Goal: Information Seeking & Learning: Learn about a topic

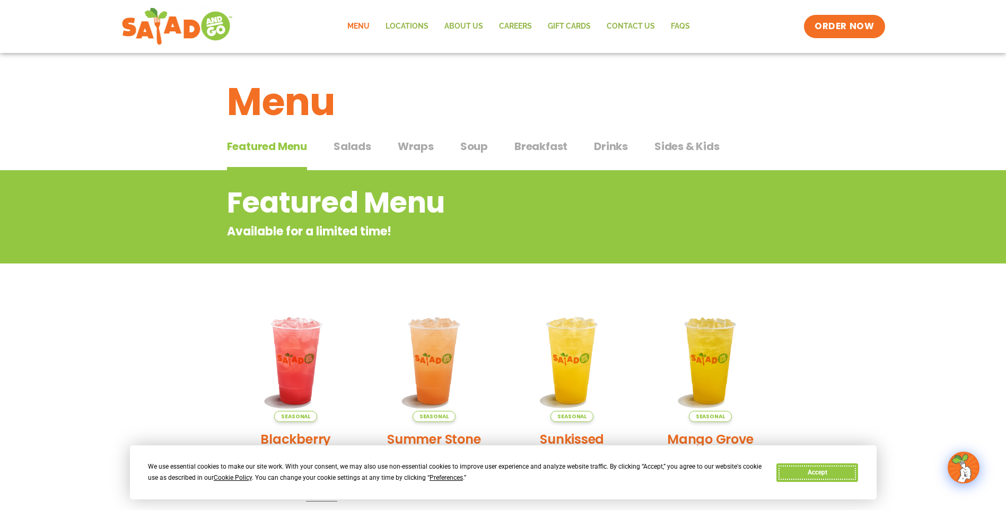
click at [815, 471] on button "Accept" at bounding box center [817, 472] width 82 height 19
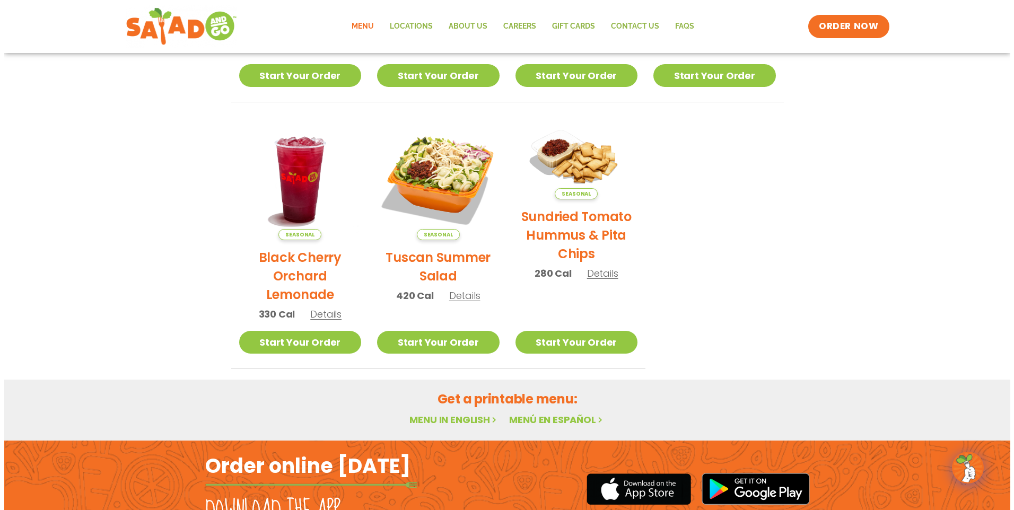
scroll to position [477, 0]
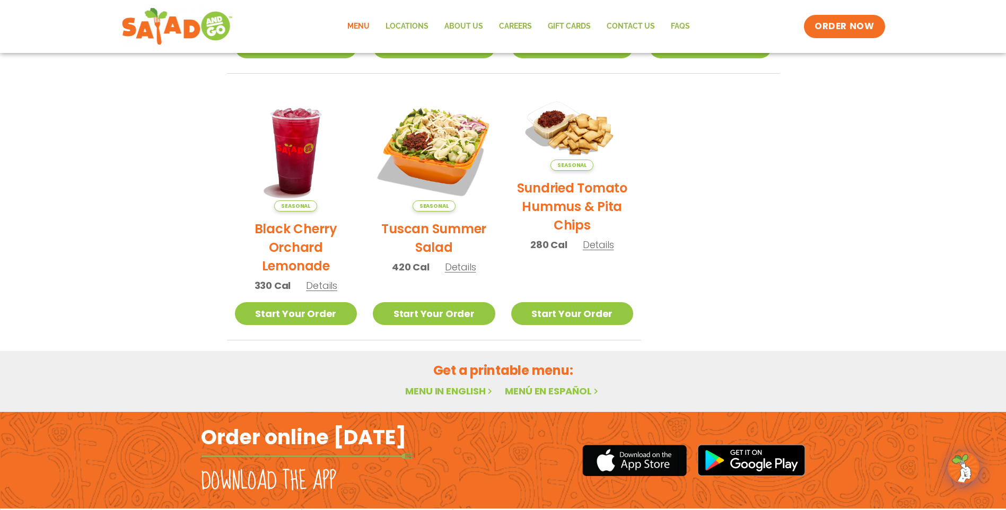
click at [423, 249] on h2 "Tuscan Summer Salad" at bounding box center [434, 237] width 122 height 37
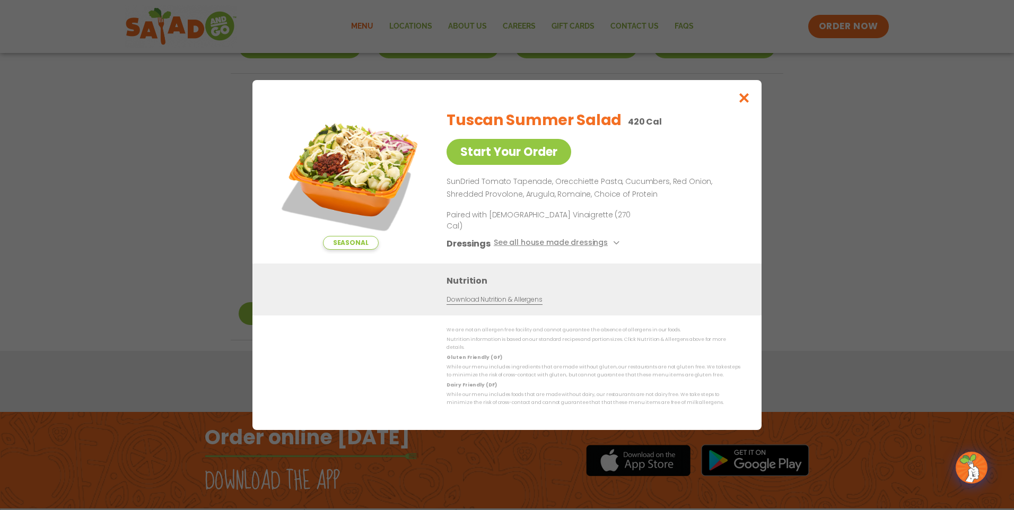
click at [398, 185] on img at bounding box center [350, 175] width 148 height 148
click at [359, 250] on span "Seasonal" at bounding box center [351, 243] width 56 height 14
click at [364, 191] on img at bounding box center [350, 175] width 148 height 148
click at [752, 109] on button "Close modal" at bounding box center [744, 98] width 34 height 36
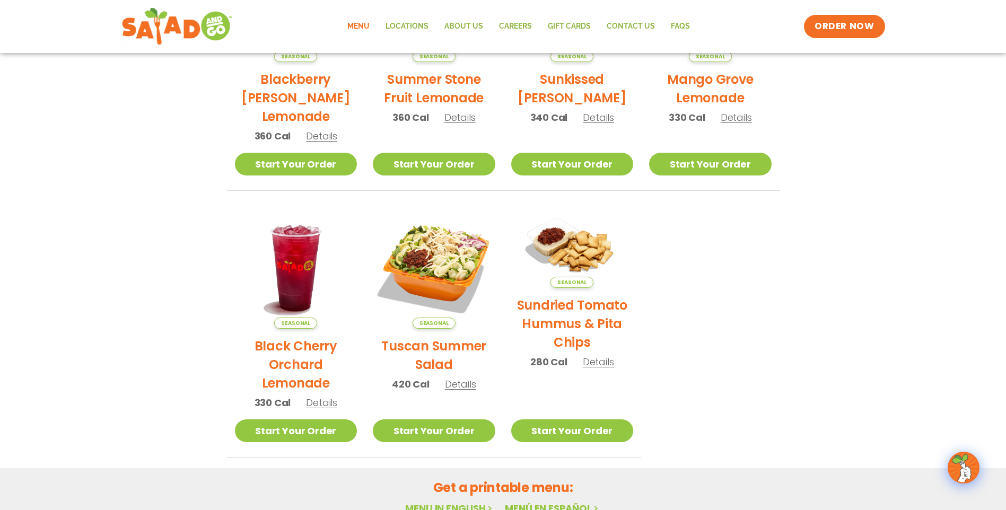
scroll to position [307, 0]
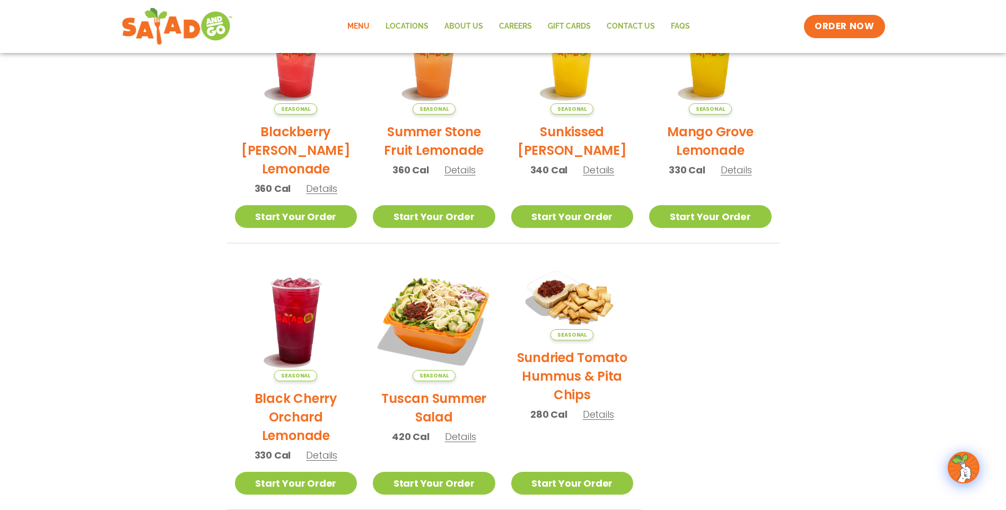
click at [455, 398] on h2 "Tuscan Summer Salad" at bounding box center [434, 407] width 122 height 37
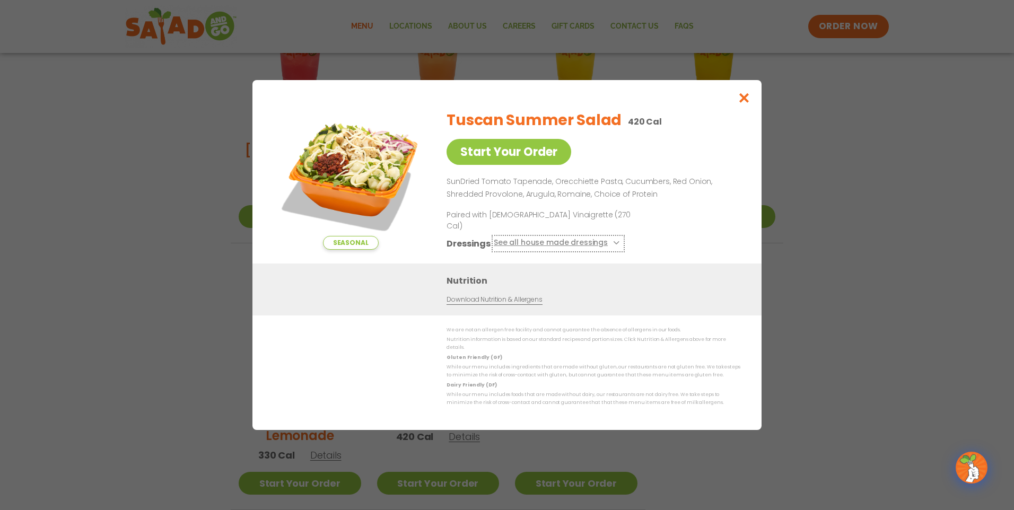
click at [587, 245] on button "See all house made dressings" at bounding box center [558, 243] width 129 height 13
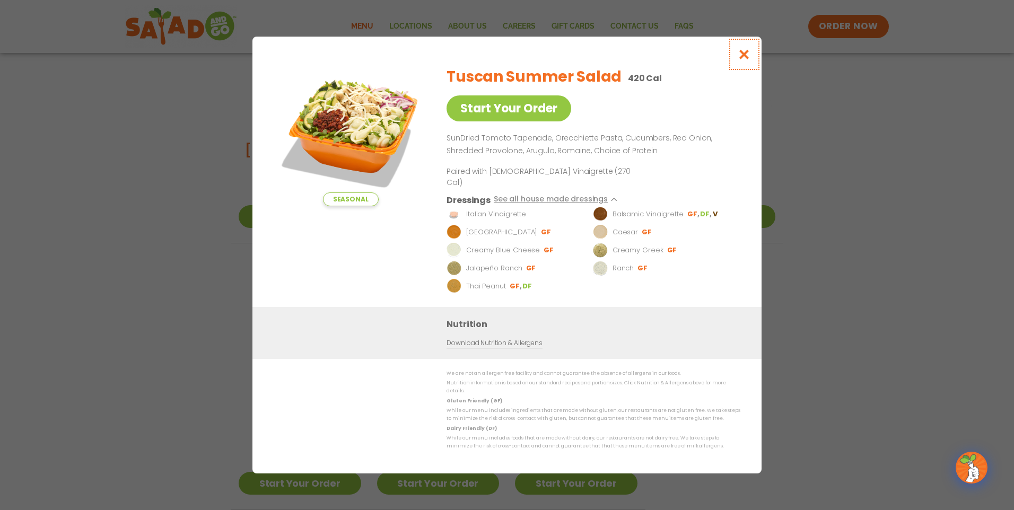
click at [732, 63] on button "Close modal" at bounding box center [744, 55] width 34 height 36
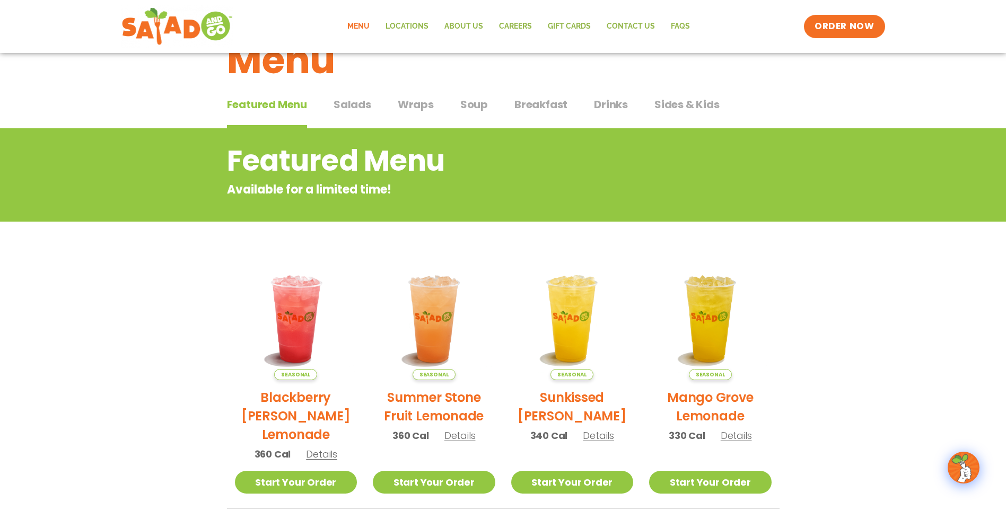
scroll to position [0, 0]
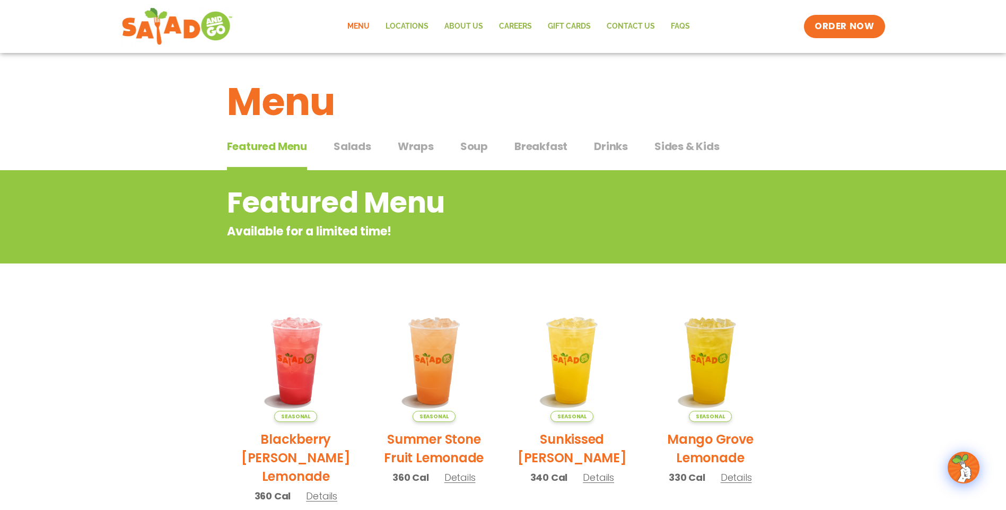
click at [558, 152] on span "Breakfast" at bounding box center [540, 146] width 53 height 16
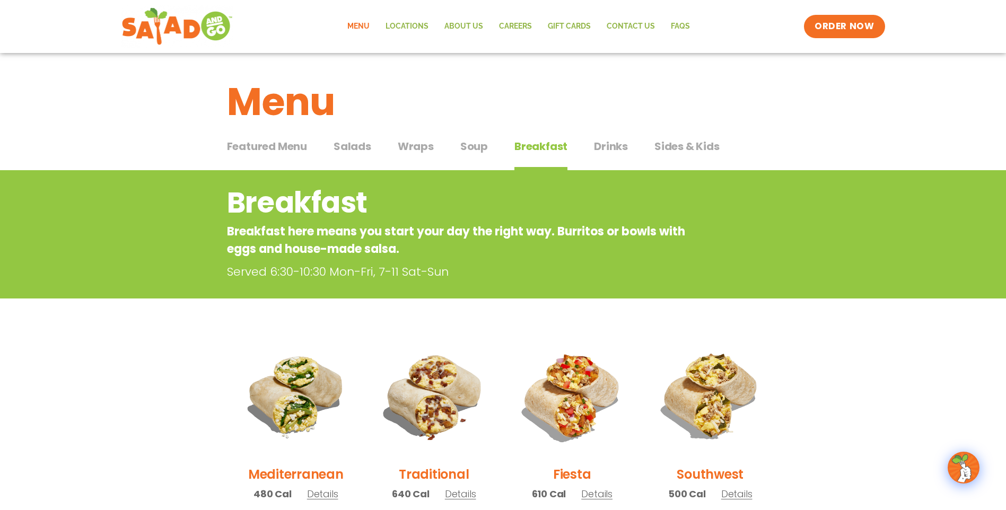
click at [461, 147] on span "Soup" at bounding box center [474, 146] width 28 height 16
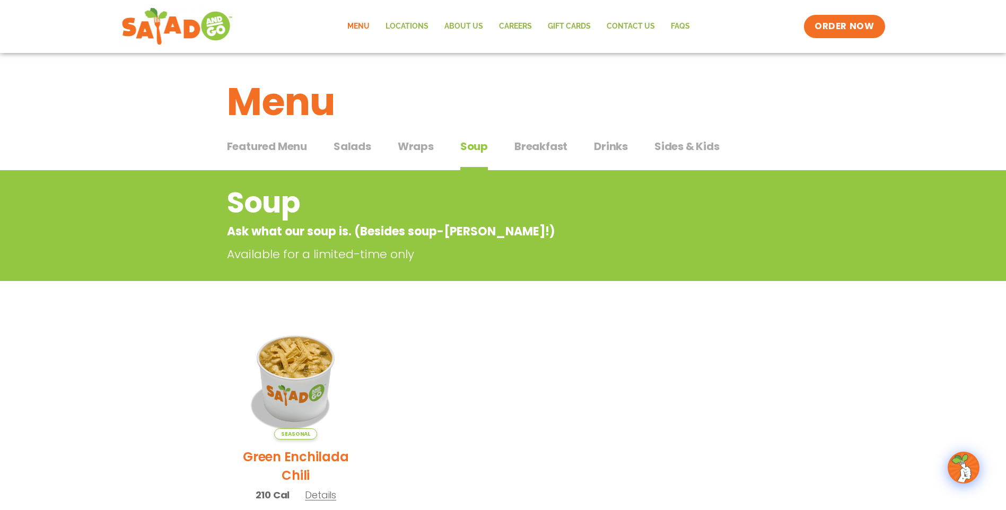
click at [420, 149] on span "Wraps" at bounding box center [416, 146] width 36 height 16
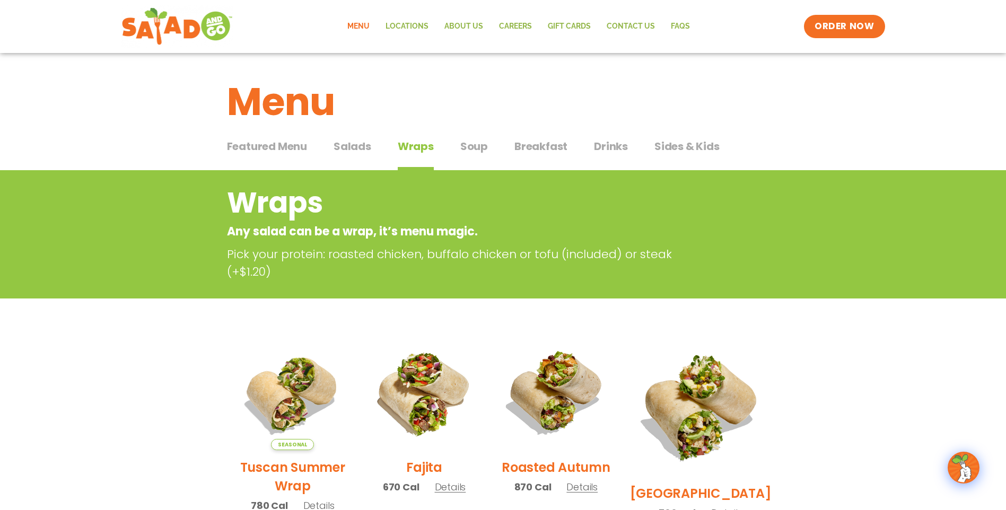
click at [359, 149] on span "Salads" at bounding box center [352, 146] width 38 height 16
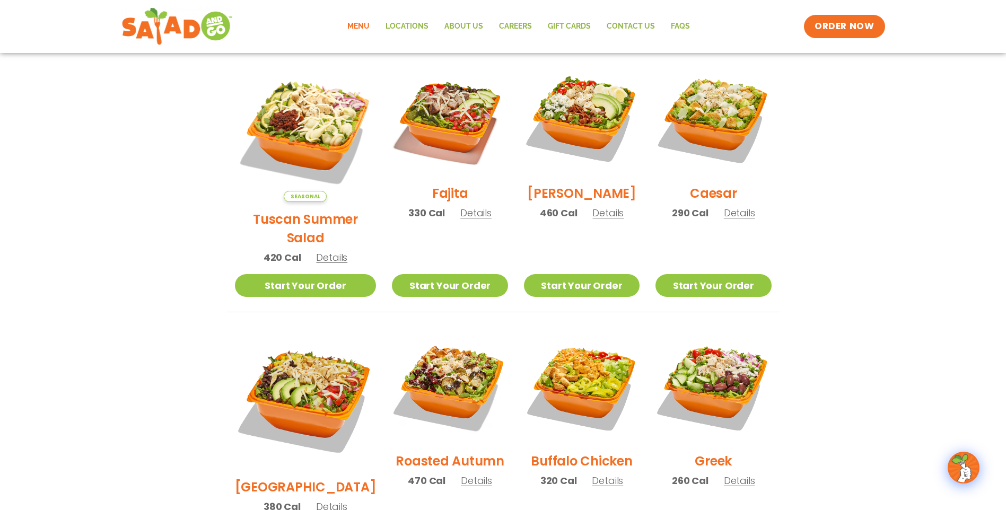
scroll to position [265, 0]
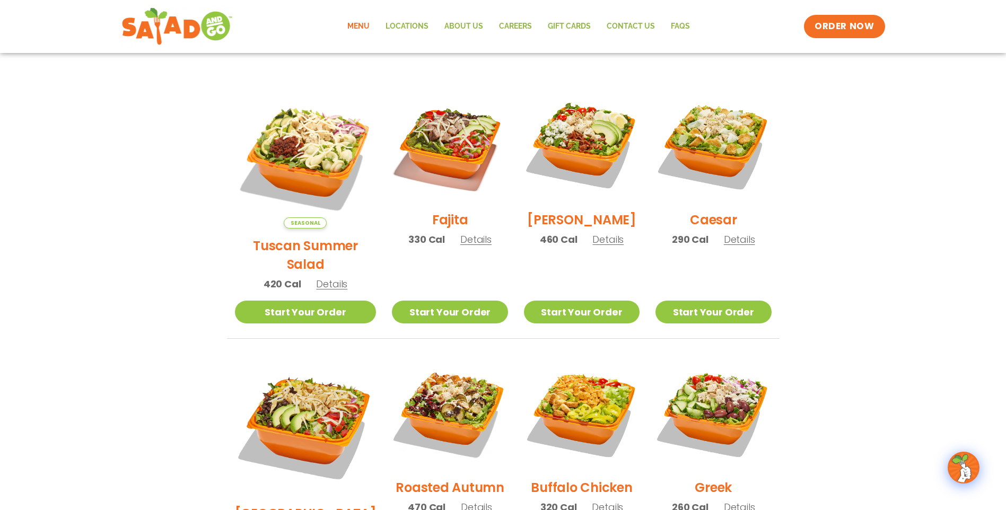
click at [371, 25] on link "Menu" at bounding box center [358, 26] width 38 height 24
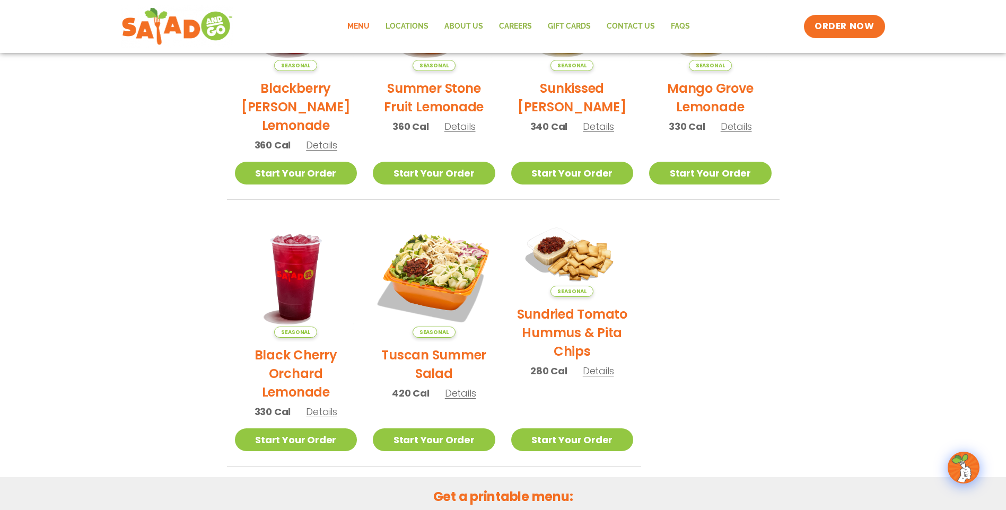
scroll to position [530, 0]
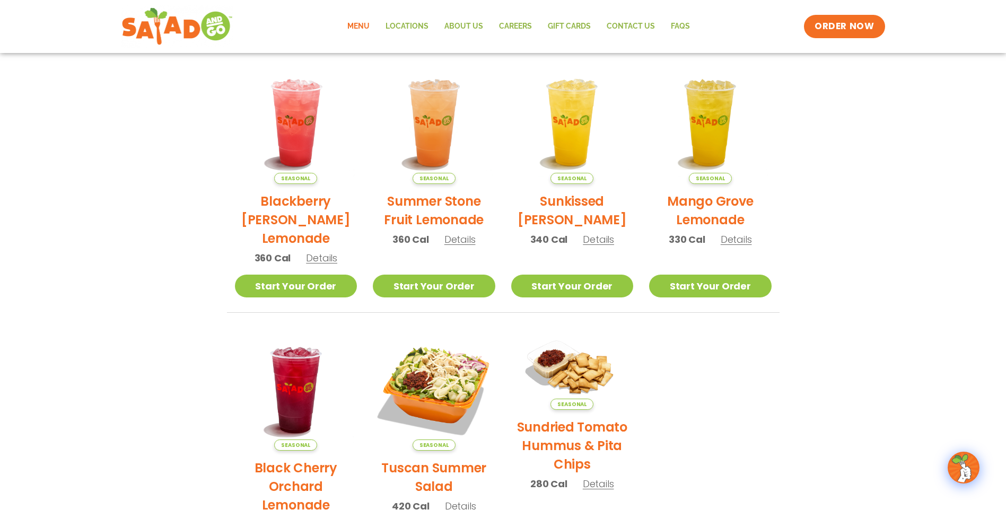
scroll to position [212, 0]
